Goal: Find specific page/section: Find specific page/section

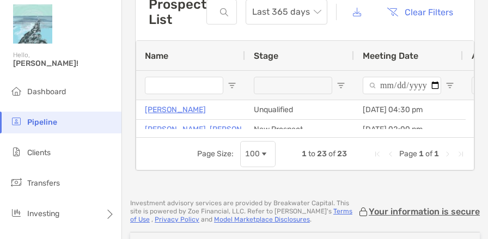
scroll to position [22, 0]
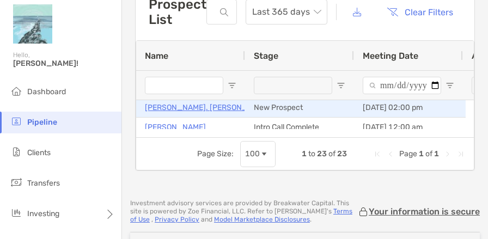
click at [189, 107] on p "[PERSON_NAME]. [PERSON_NAME]" at bounding box center [208, 108] width 126 height 14
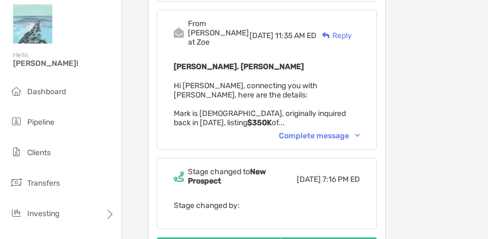
scroll to position [759, 0]
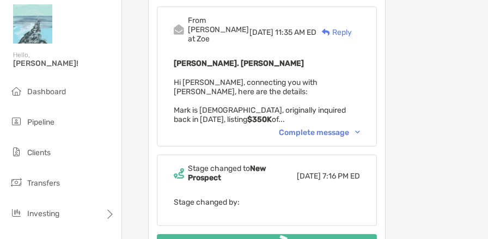
click at [293, 137] on div "Complete message" at bounding box center [319, 132] width 81 height 9
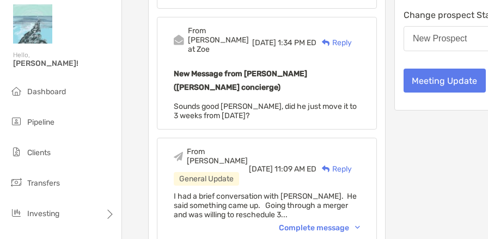
scroll to position [92, 0]
